Goal: Transaction & Acquisition: Book appointment/travel/reservation

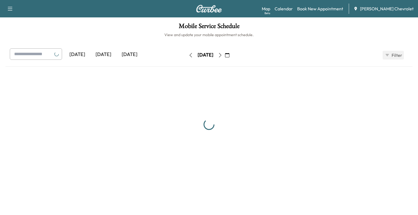
click at [290, 83] on div at bounding box center [208, 125] width 407 height 108
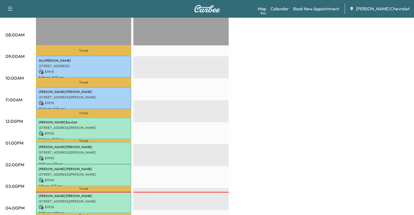
scroll to position [163, 0]
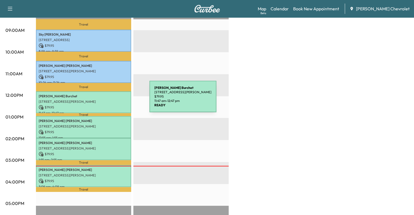
click at [109, 100] on p "[STREET_ADDRESS][PERSON_NAME]" at bounding box center [84, 102] width 90 height 4
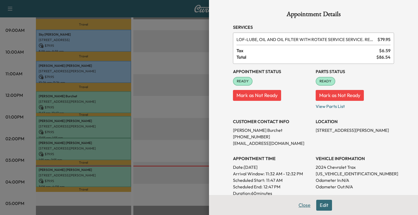
click at [297, 210] on button "Close" at bounding box center [304, 205] width 19 height 11
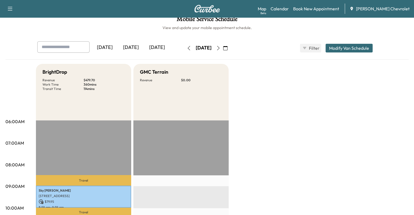
scroll to position [7, 0]
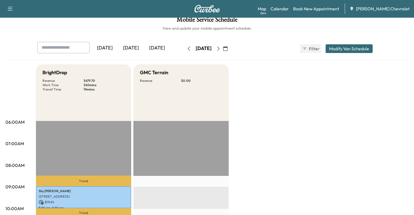
click at [230, 51] on button "button" at bounding box center [225, 48] width 9 height 9
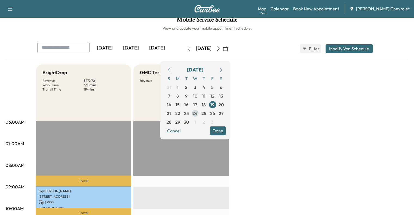
click at [198, 114] on span "24" at bounding box center [195, 113] width 5 height 7
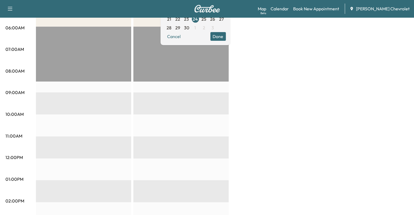
scroll to position [50, 0]
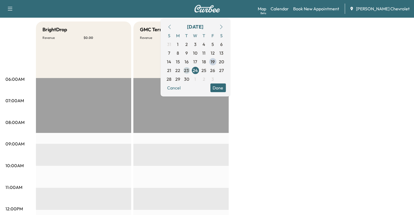
click at [189, 68] on span "23" at bounding box center [186, 70] width 5 height 7
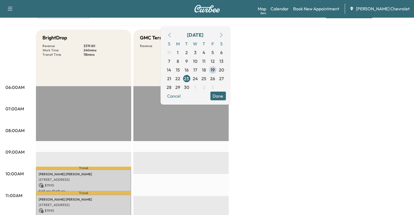
scroll to position [41, 0]
click at [198, 77] on span "24" at bounding box center [195, 79] width 5 height 7
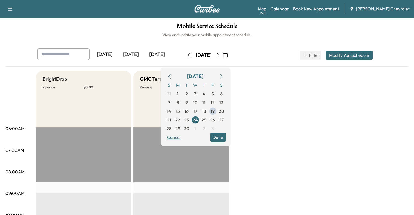
click at [183, 138] on button "Cancel" at bounding box center [174, 137] width 19 height 9
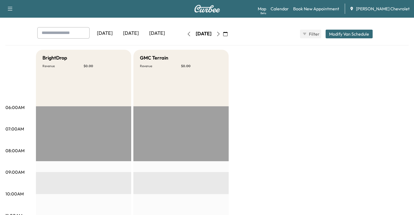
scroll to position [22, 0]
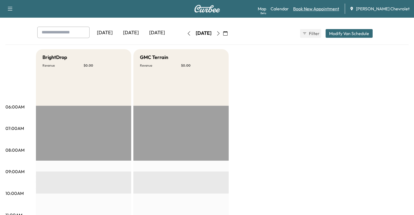
click at [319, 10] on link "Book New Appointment" at bounding box center [316, 8] width 46 height 7
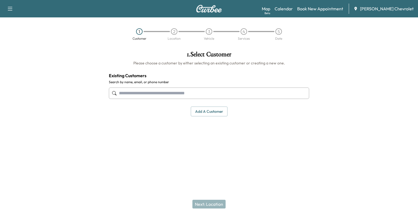
click at [200, 95] on input "text" at bounding box center [209, 93] width 200 height 11
click at [158, 96] on input "text" at bounding box center [209, 93] width 200 height 11
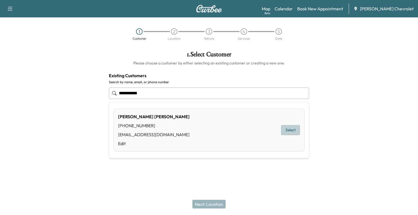
click at [295, 130] on button "Select" at bounding box center [290, 130] width 19 height 10
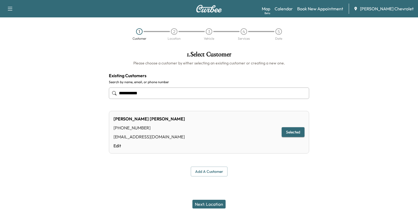
type input "**********"
click at [209, 205] on button "Next: Location" at bounding box center [209, 204] width 33 height 9
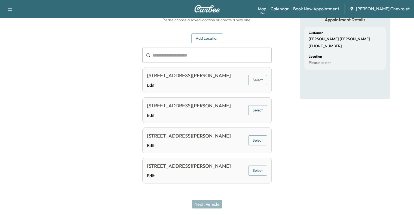
scroll to position [44, 0]
click at [262, 78] on button "Select" at bounding box center [257, 80] width 19 height 10
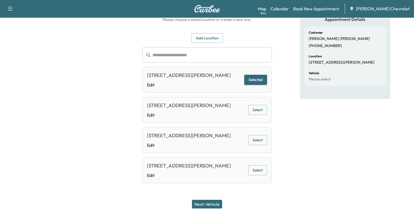
click at [214, 204] on button "Next: Vehicle" at bounding box center [207, 204] width 30 height 9
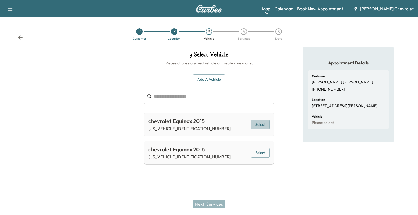
click at [256, 129] on button "Select" at bounding box center [260, 125] width 19 height 10
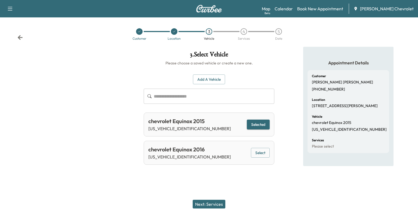
click at [257, 147] on div "chevrolet Equinox 2016 [US_VEHICLE_IDENTIFICATION_NUMBER] Select" at bounding box center [209, 153] width 131 height 24
click at [255, 152] on button "Select" at bounding box center [260, 153] width 19 height 10
click at [257, 124] on button "Select" at bounding box center [260, 125] width 19 height 10
click at [211, 203] on button "Next: Services" at bounding box center [209, 204] width 33 height 9
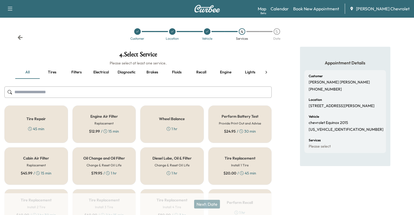
click at [109, 162] on div "Oil Change and Oil Filter Change & Reset Oil Life $ 79.95 / 1 hr" at bounding box center [104, 167] width 64 height 38
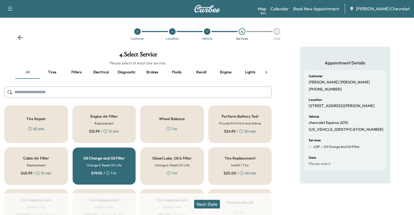
click at [209, 209] on div "Next: Date" at bounding box center [207, 205] width 414 height 22
drag, startPoint x: 207, startPoint y: 205, endPoint x: 206, endPoint y: 208, distance: 2.8
click at [206, 208] on button "Next: Date" at bounding box center [207, 204] width 26 height 9
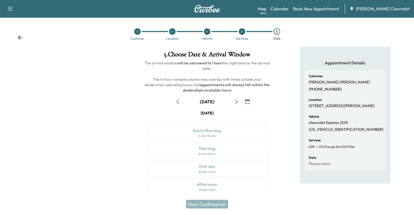
click at [251, 99] on button "button" at bounding box center [247, 101] width 9 height 9
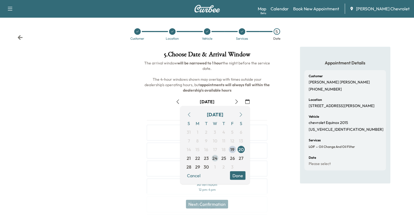
click at [216, 160] on span "24" at bounding box center [214, 158] width 5 height 7
drag, startPoint x: 242, startPoint y: 159, endPoint x: 240, endPoint y: 176, distance: 17.5
click at [240, 176] on div "[DATE] S M T W T F S 31 1 2 3 4 5 6 7 8 9 10 11 12 13 14 15 16 17 18 19 20 21 2…" at bounding box center [215, 145] width 70 height 78
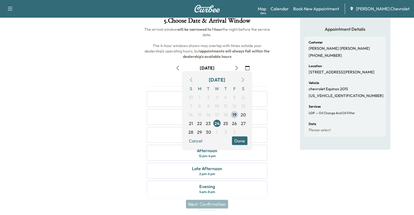
scroll to position [35, 0]
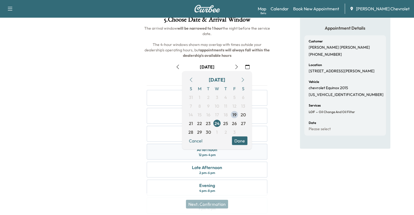
click at [253, 151] on div "Afternoon 12 pm - 4 pm" at bounding box center [207, 152] width 121 height 16
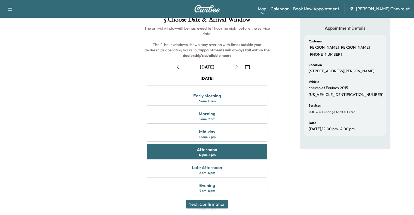
click at [215, 203] on button "Next: Confirmation" at bounding box center [207, 204] width 42 height 9
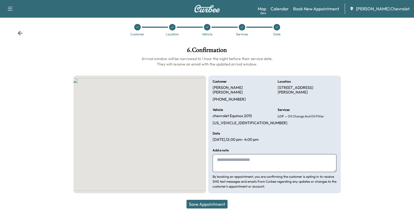
scroll to position [0, 0]
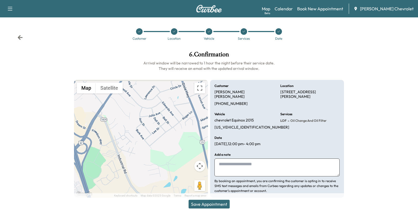
click at [209, 202] on button "Save Appointment" at bounding box center [209, 204] width 41 height 9
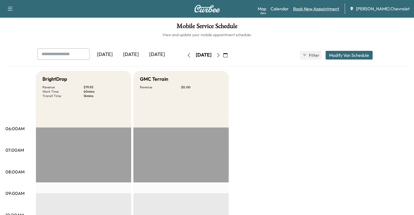
click at [314, 11] on link "Book New Appointment" at bounding box center [316, 8] width 46 height 7
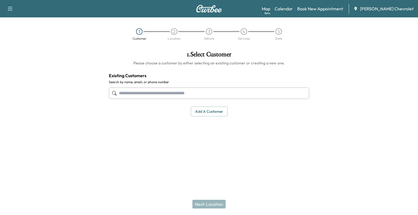
click at [205, 93] on input "text" at bounding box center [209, 93] width 200 height 11
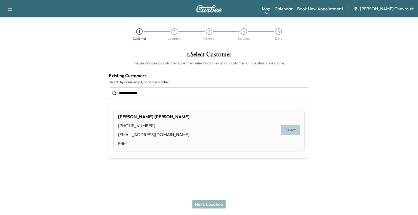
click at [290, 129] on button "Select" at bounding box center [290, 130] width 19 height 10
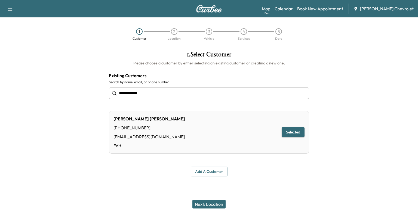
type input "**********"
click at [209, 205] on button "Next: Location" at bounding box center [209, 204] width 33 height 9
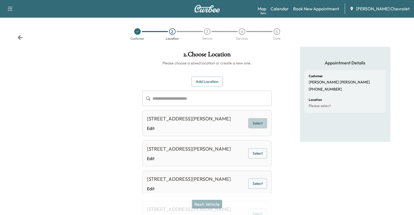
click at [263, 125] on button "Select" at bounding box center [257, 123] width 19 height 10
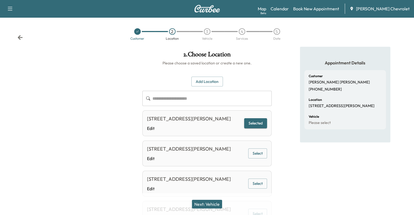
click at [216, 203] on button "Next: Vehicle" at bounding box center [207, 204] width 30 height 9
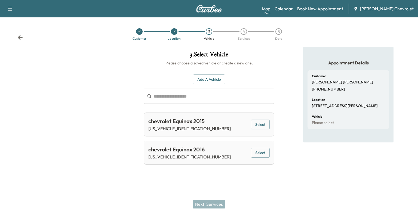
click at [259, 151] on button "Select" at bounding box center [260, 153] width 19 height 10
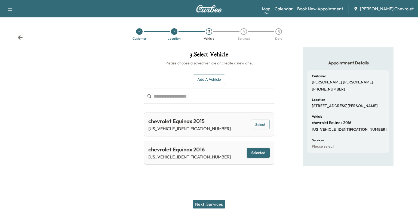
click at [214, 206] on button "Next: Services" at bounding box center [209, 204] width 33 height 9
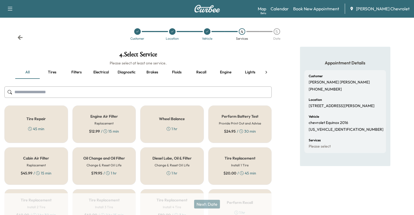
click at [113, 162] on div "Oil Change and Oil Filter Change & Reset Oil Life $ 79.95 / 1 hr" at bounding box center [104, 167] width 64 height 38
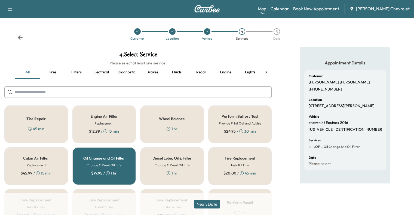
click at [208, 205] on button "Next: Date" at bounding box center [207, 204] width 26 height 9
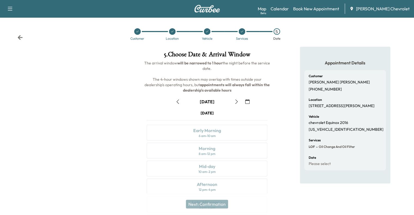
click at [245, 103] on icon "button" at bounding box center [247, 102] width 4 height 4
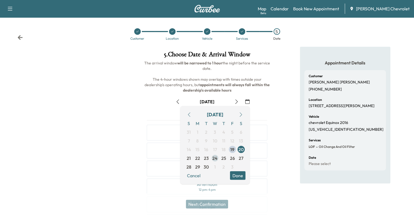
click at [216, 158] on span "24" at bounding box center [214, 158] width 5 height 7
click at [242, 174] on button "Done" at bounding box center [238, 176] width 16 height 9
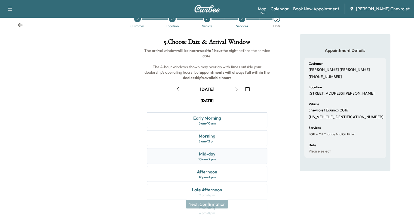
scroll to position [13, 0]
click at [208, 170] on div "Afternoon" at bounding box center [207, 171] width 20 height 7
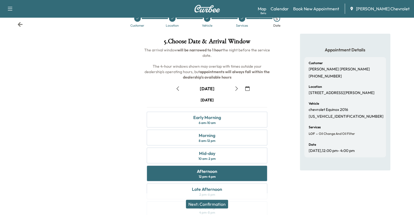
click at [211, 204] on button "Next: Confirmation" at bounding box center [207, 204] width 42 height 9
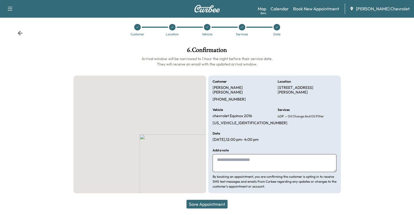
scroll to position [0, 0]
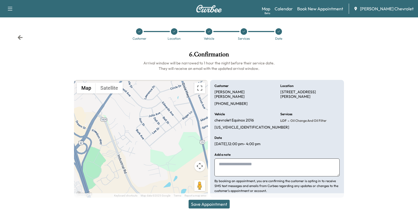
click at [222, 203] on button "Save Appointment" at bounding box center [209, 204] width 41 height 9
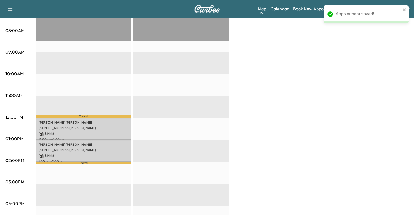
scroll to position [142, 0]
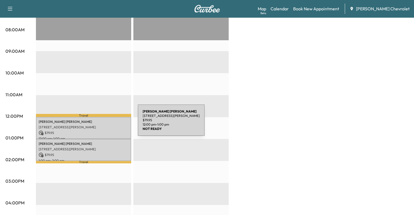
click at [97, 125] on p "[STREET_ADDRESS][PERSON_NAME]" at bounding box center [84, 127] width 90 height 4
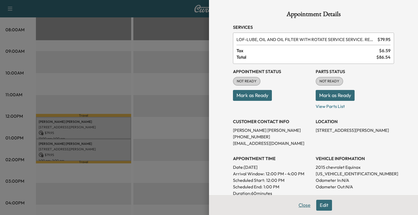
click at [299, 207] on button "Close" at bounding box center [304, 205] width 19 height 11
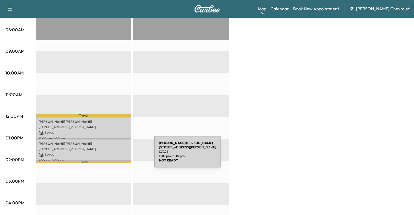
click at [113, 155] on p "$ 79.95" at bounding box center [84, 155] width 90 height 5
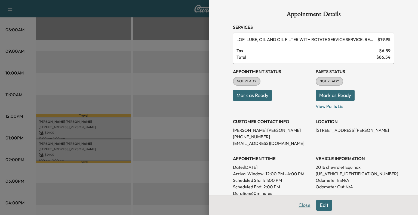
click at [296, 203] on button "Close" at bounding box center [304, 205] width 19 height 11
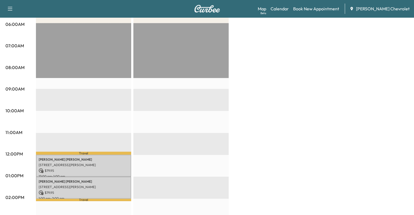
scroll to position [104, 0]
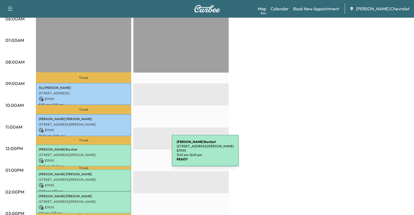
scroll to position [111, 0]
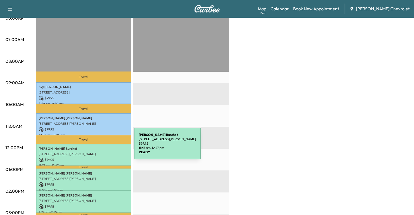
click at [93, 147] on p "[PERSON_NAME]" at bounding box center [84, 149] width 90 height 4
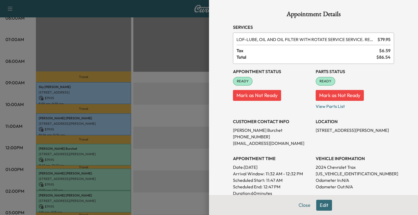
click at [132, 141] on div at bounding box center [209, 107] width 418 height 215
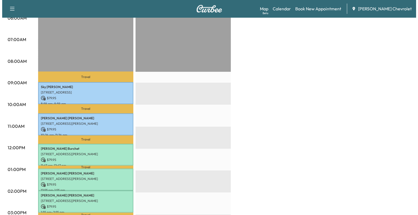
scroll to position [137, 0]
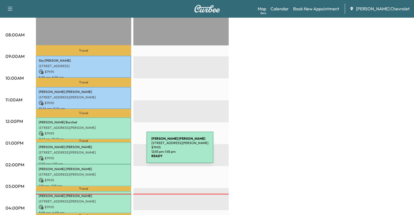
click at [106, 151] on p "[STREET_ADDRESS][PERSON_NAME]" at bounding box center [84, 153] width 90 height 4
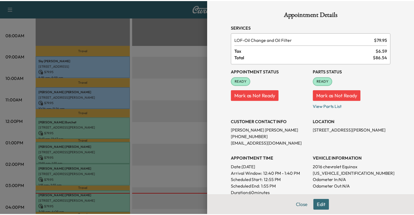
scroll to position [12, 0]
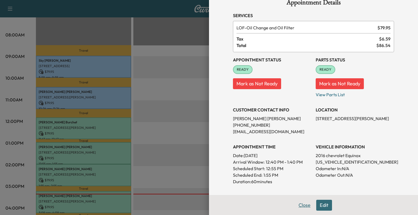
click at [301, 209] on button "Close" at bounding box center [304, 205] width 19 height 11
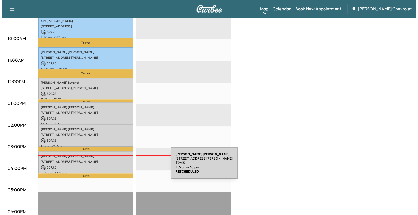
scroll to position [178, 0]
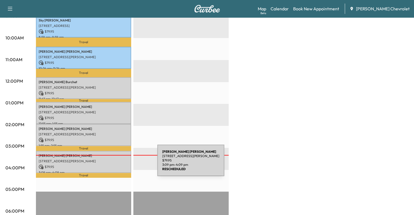
click at [117, 165] on p "$ 79.95" at bounding box center [84, 167] width 90 height 5
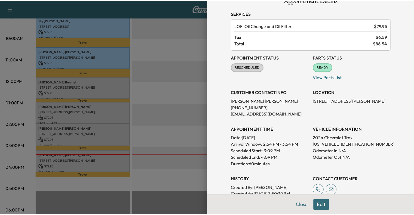
scroll to position [14, 0]
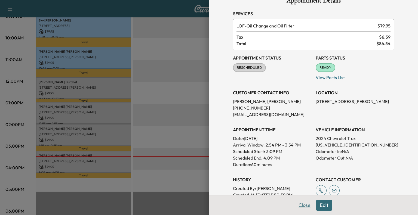
click at [300, 207] on button "Close" at bounding box center [304, 205] width 19 height 11
